Goal: Task Accomplishment & Management: Complete application form

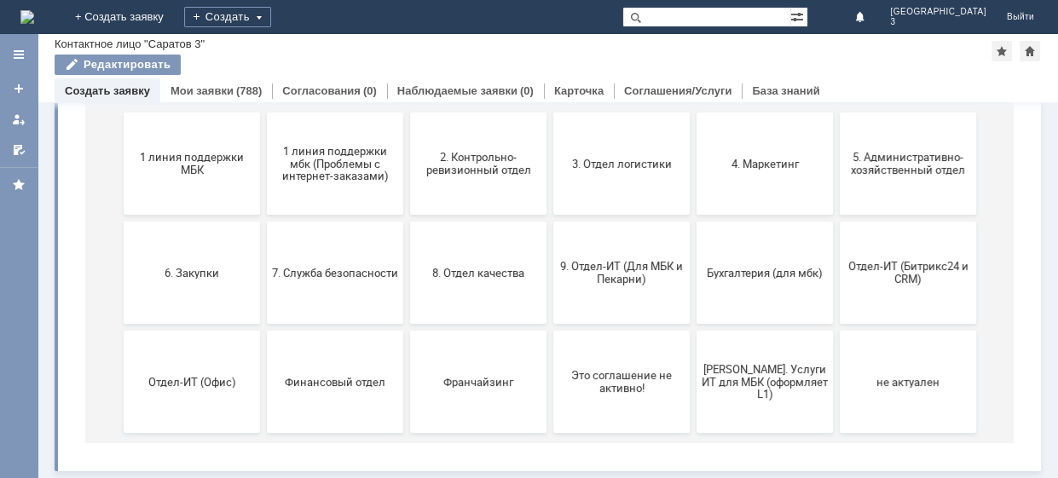
scroll to position [215, 0]
click at [582, 271] on span "9. Отдел-ИТ (Для МБК и Пекарни)" at bounding box center [622, 273] width 126 height 26
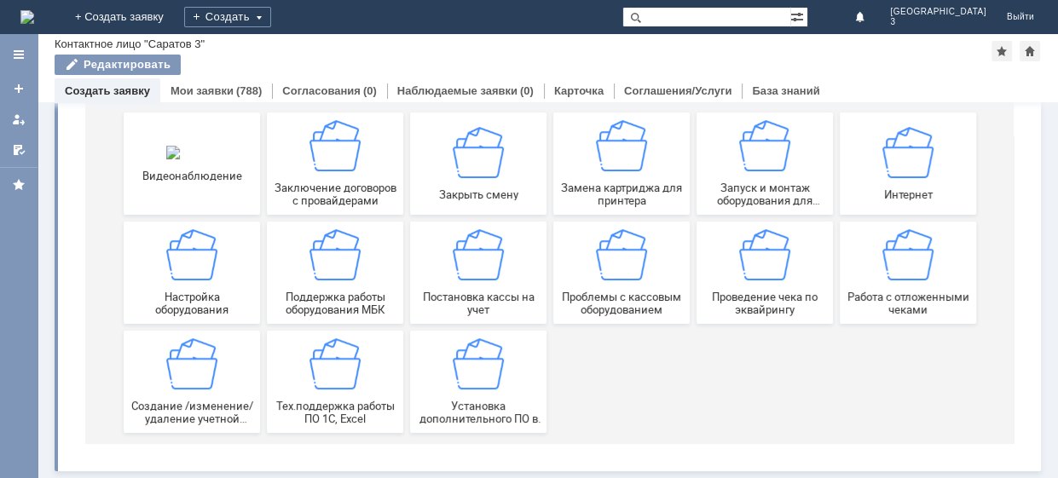
scroll to position [217, 0]
click at [883, 275] on img at bounding box center [908, 254] width 51 height 51
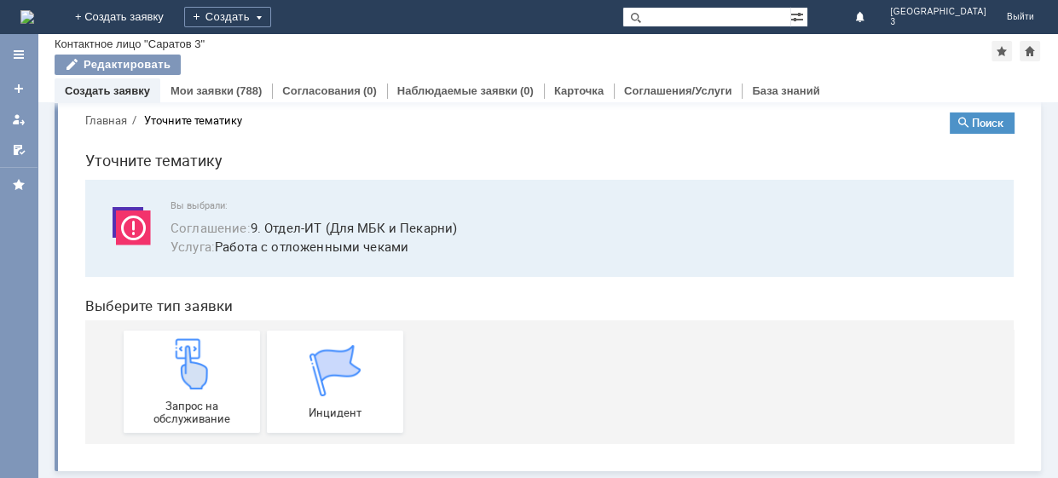
scroll to position [24, 0]
click at [155, 372] on div "Запрос на обслуживание" at bounding box center [192, 382] width 126 height 87
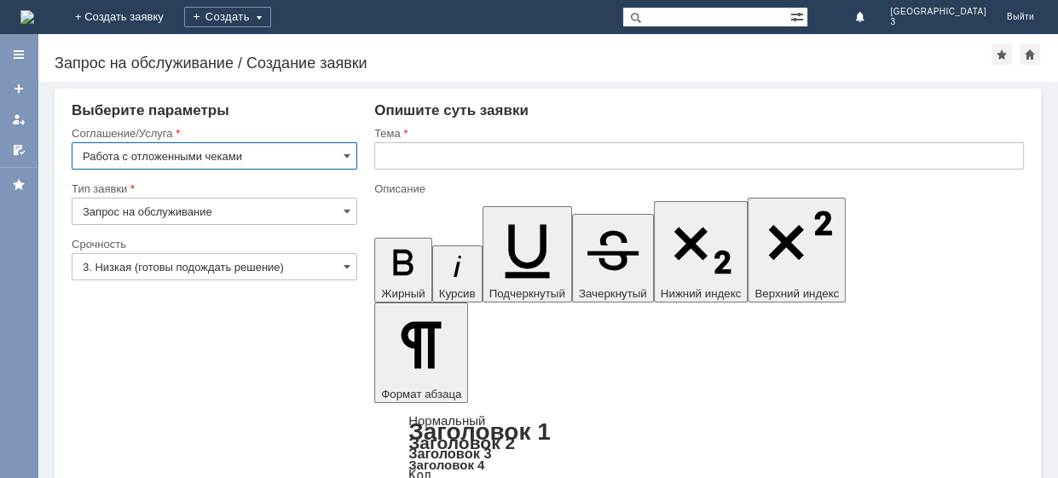
click at [298, 264] on input "3. Низкая (готовы подождать решение)" at bounding box center [215, 266] width 286 height 27
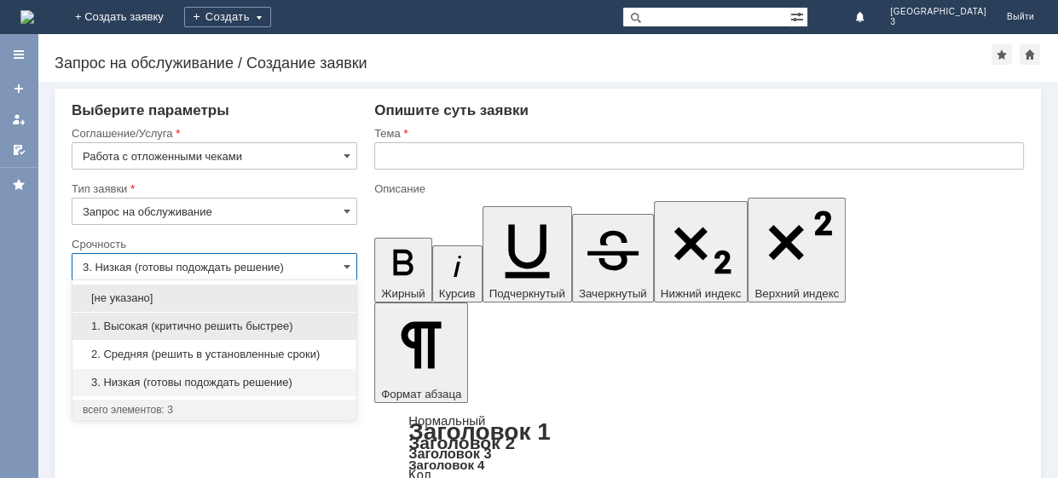
click at [217, 333] on div "1. Высокая (критично решить быстрее)" at bounding box center [214, 326] width 284 height 27
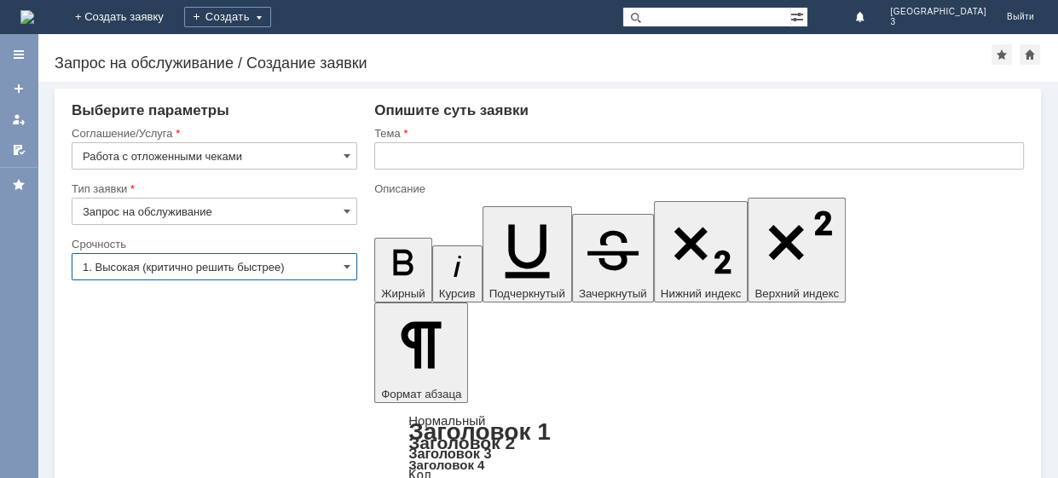
type input "1. Высокая (критично решить быстрее)"
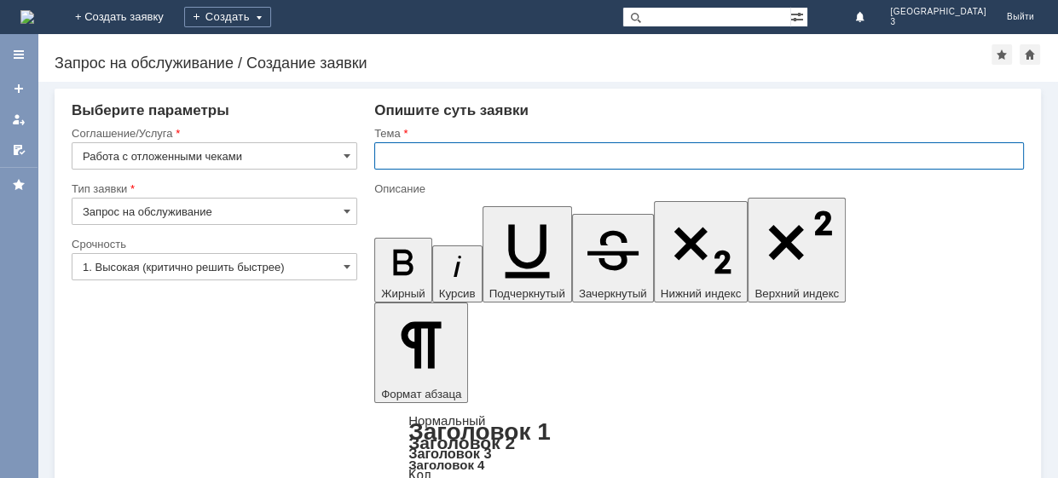
click at [536, 163] on input "text" at bounding box center [699, 155] width 650 height 27
type input "отл.чек [DATE]"
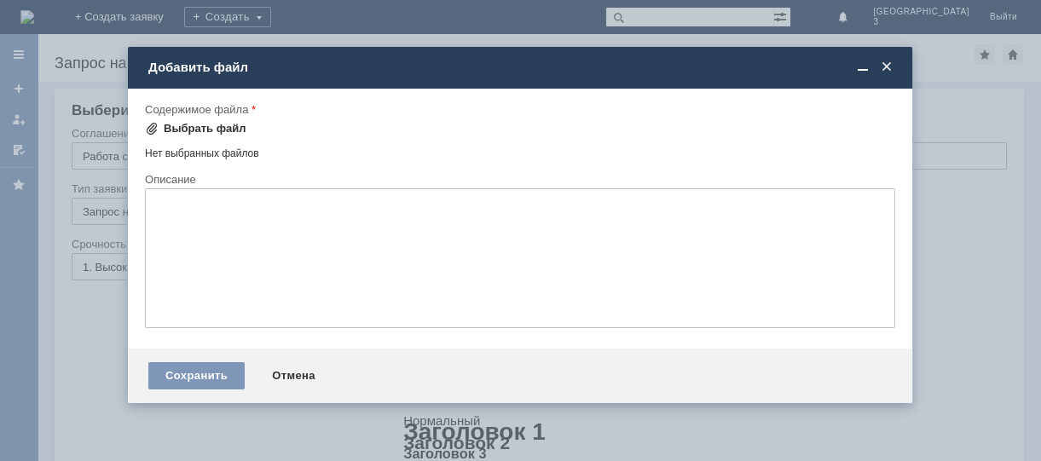
click at [212, 128] on div "Выбрать файл" at bounding box center [205, 129] width 83 height 14
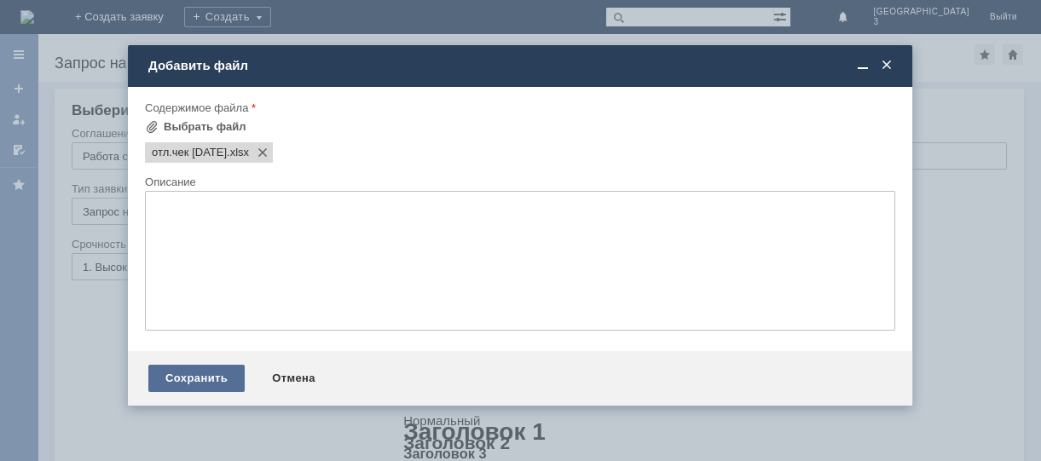
click at [220, 383] on div "Сохранить" at bounding box center [196, 378] width 96 height 27
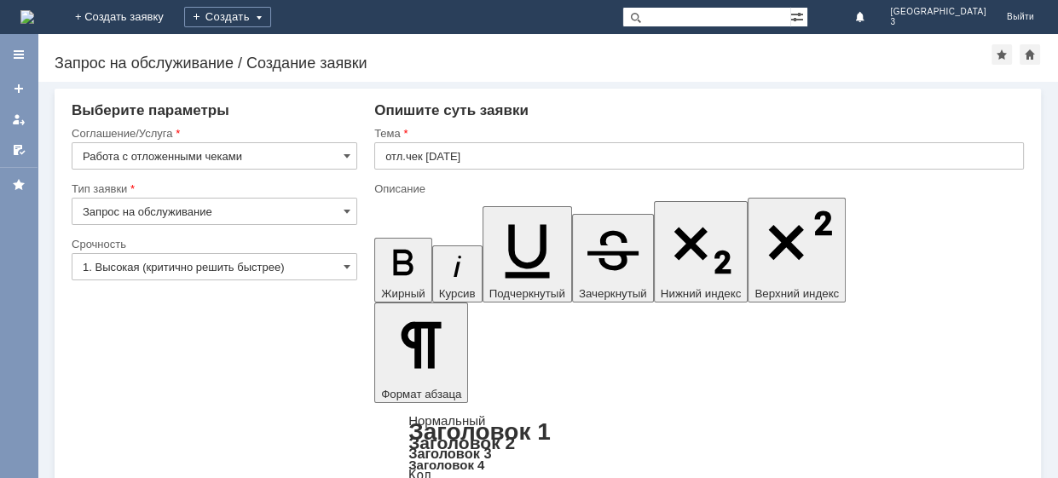
scroll to position [39, 0]
